Goal: Information Seeking & Learning: Learn about a topic

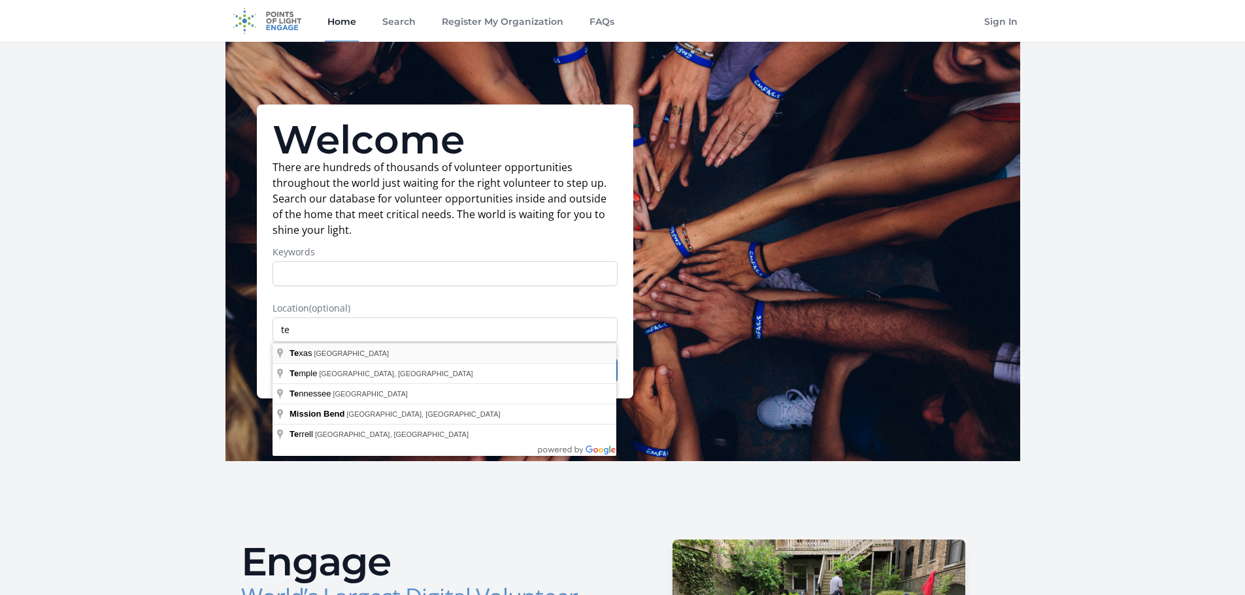
type input "[US_STATE], [GEOGRAPHIC_DATA]"
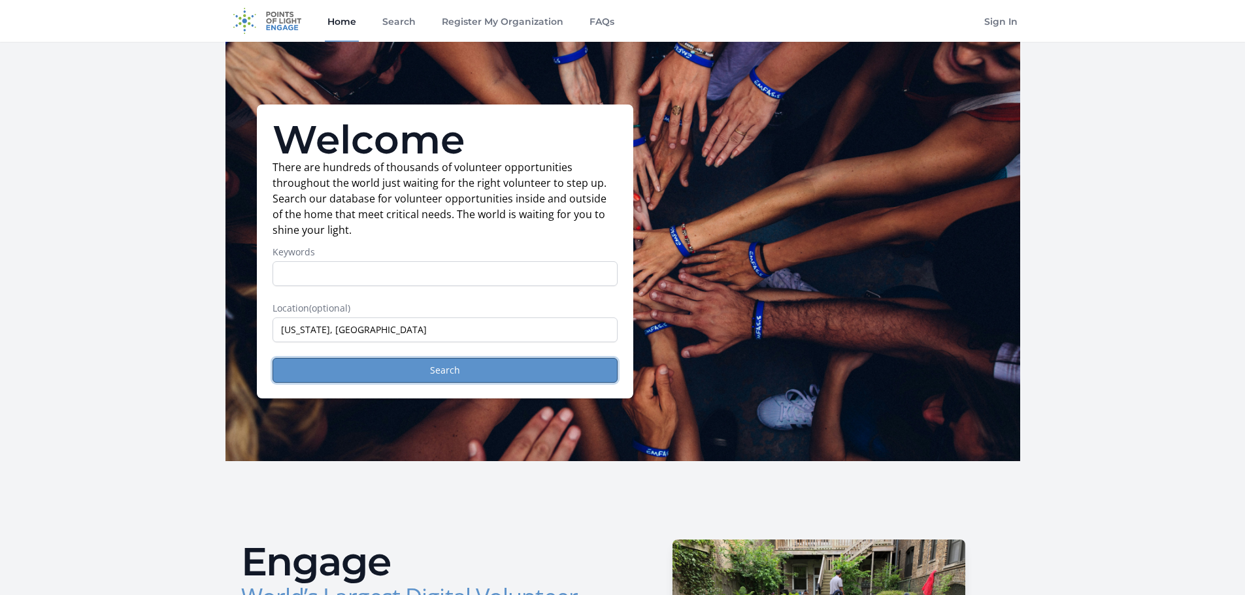
click at [464, 373] on button "Search" at bounding box center [445, 370] width 345 height 25
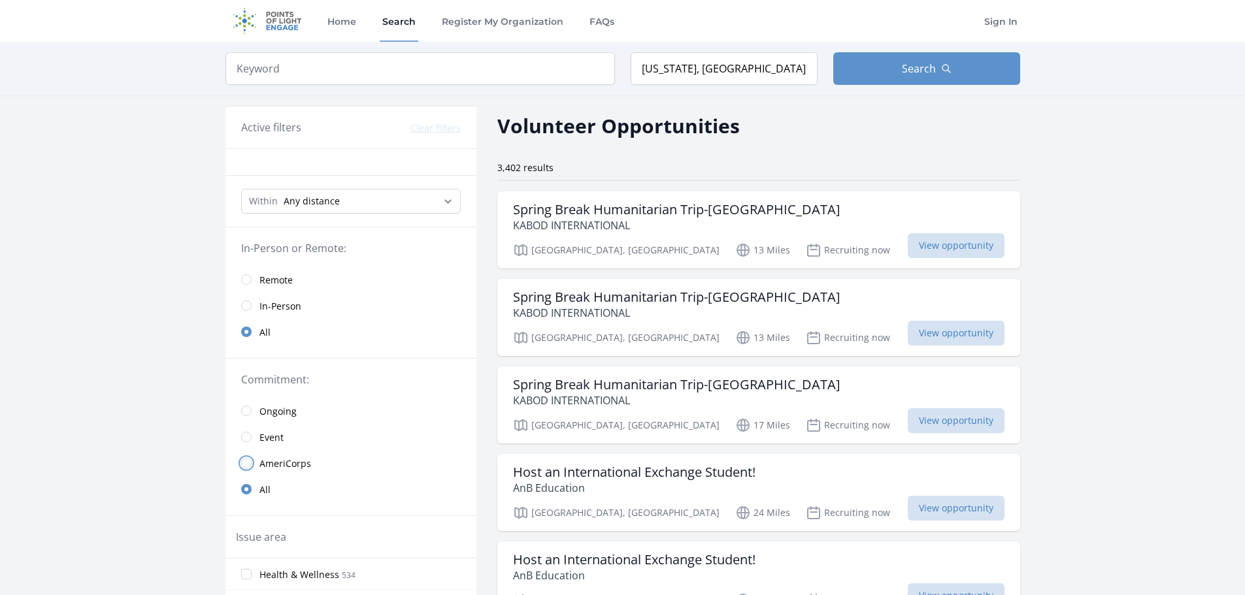
click at [242, 464] on input "radio" at bounding box center [246, 463] width 10 height 10
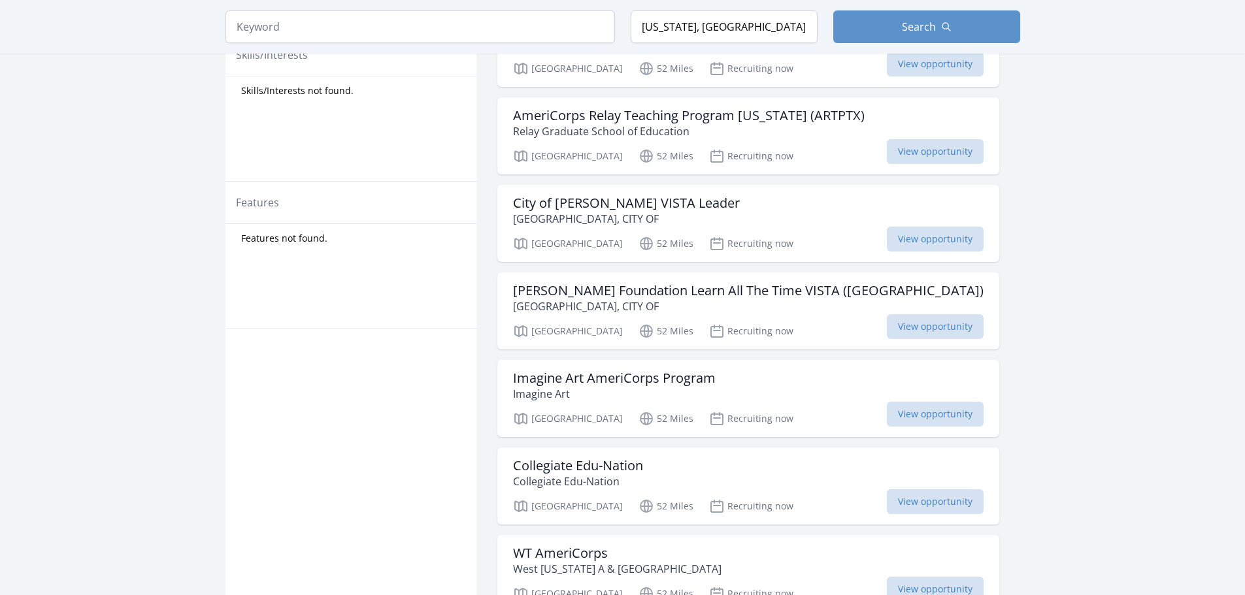
scroll to position [654, 0]
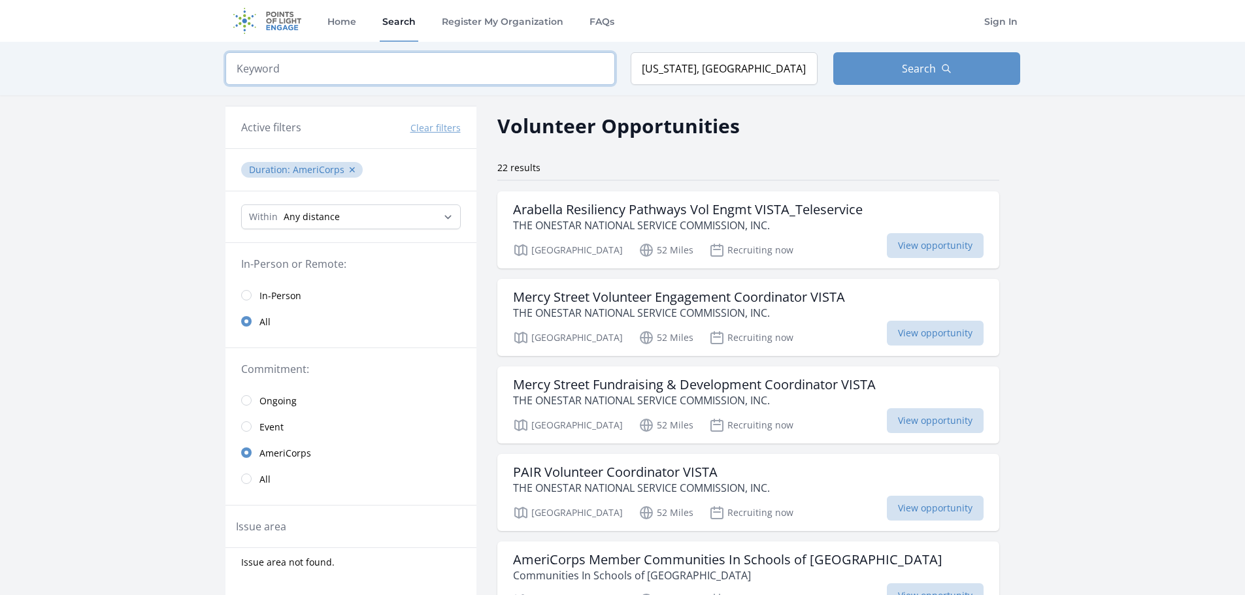
click at [289, 63] on input "search" at bounding box center [420, 68] width 390 height 33
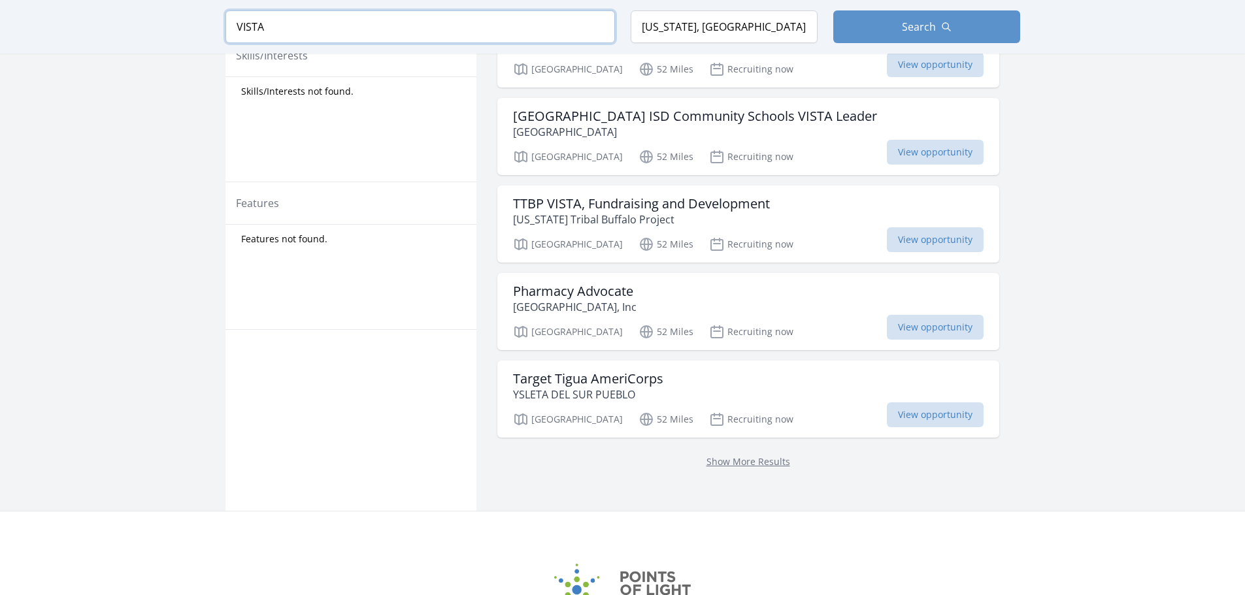
scroll to position [654, 0]
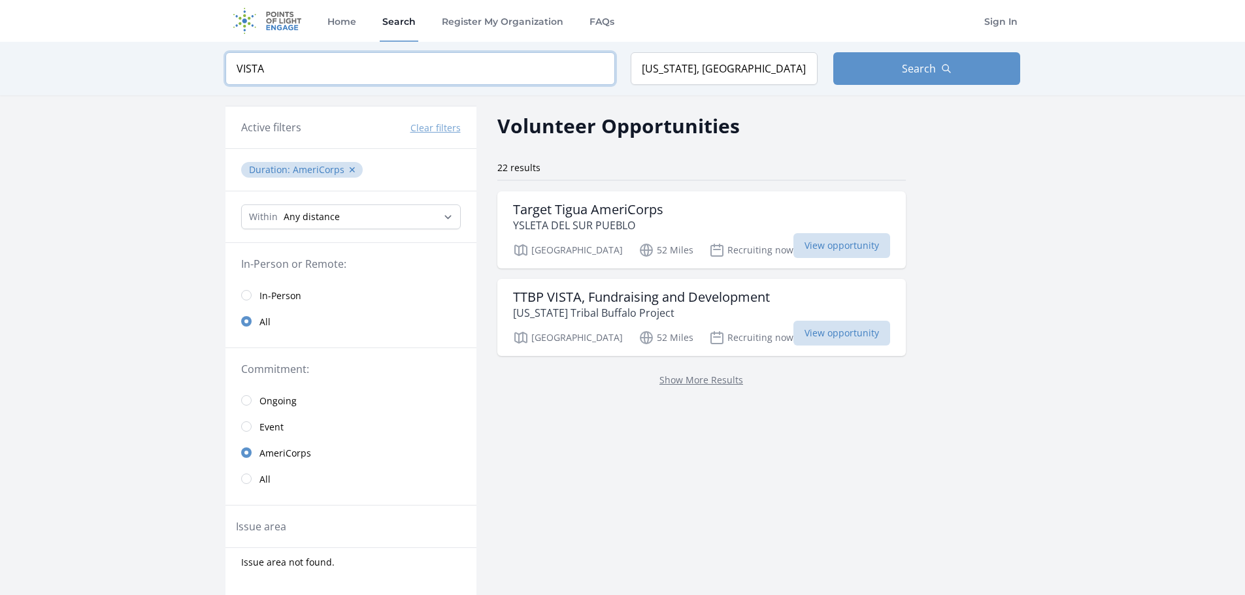
scroll to position [579, 0]
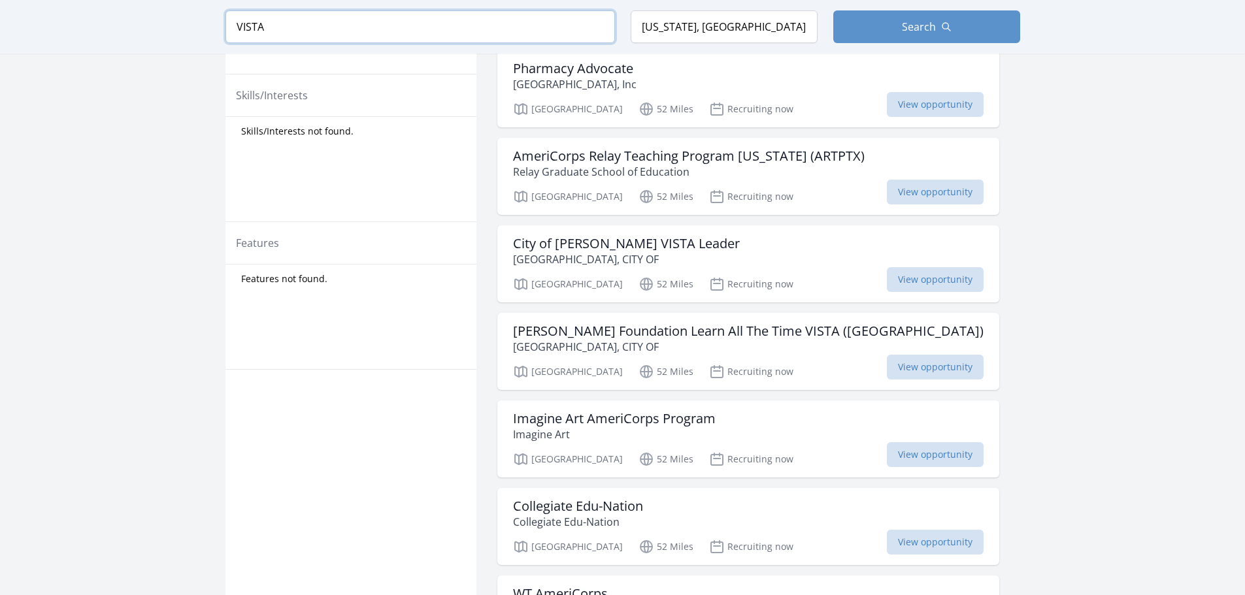
type input "VISTA"
